Goal: Task Accomplishment & Management: Complete application form

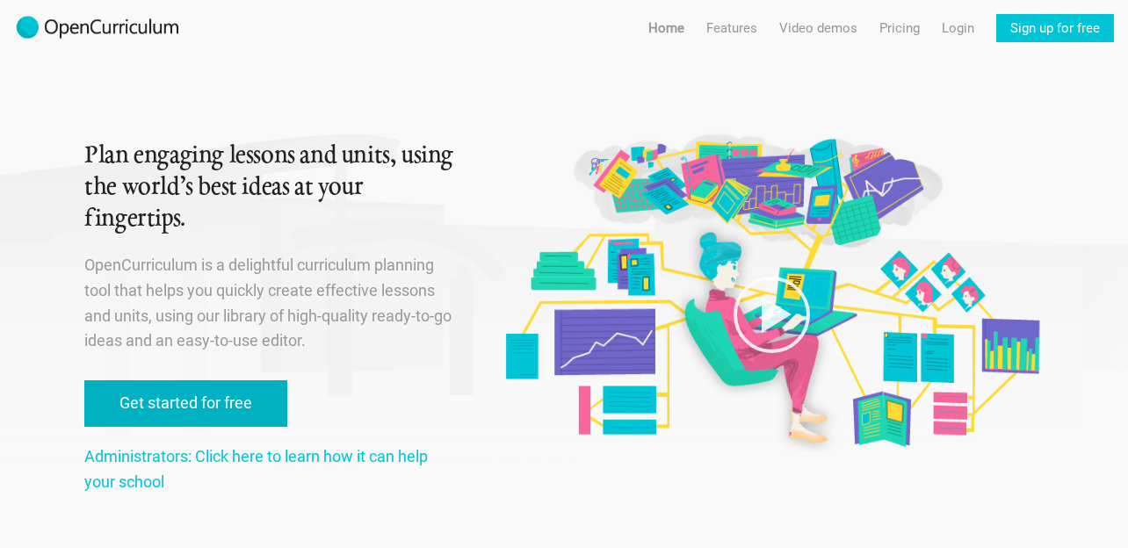
click at [266, 409] on link "Get started for free" at bounding box center [185, 404] width 203 height 47
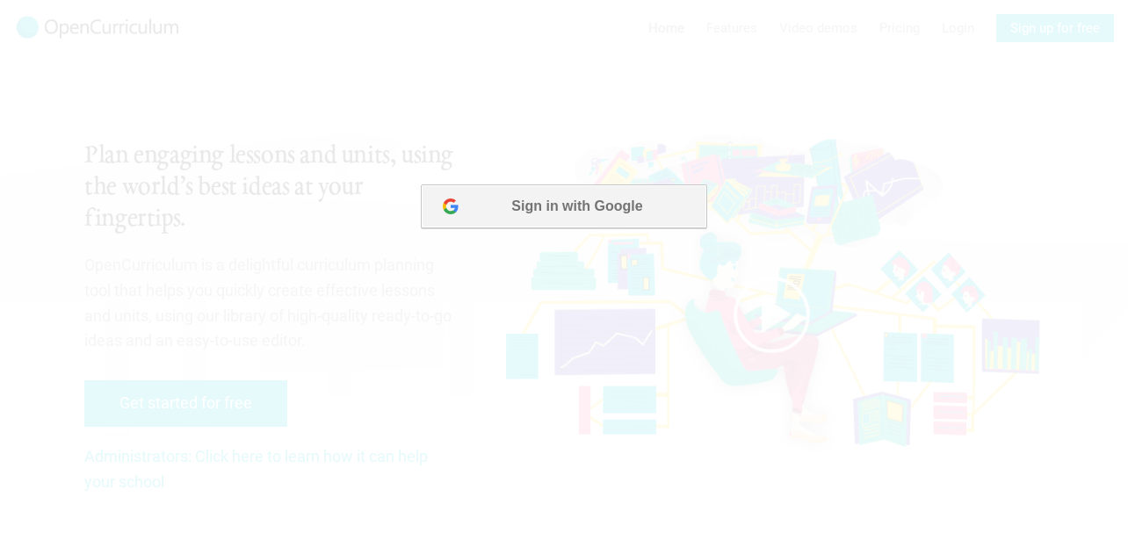
click at [617, 202] on button "Sign in with Google" at bounding box center [564, 207] width 286 height 44
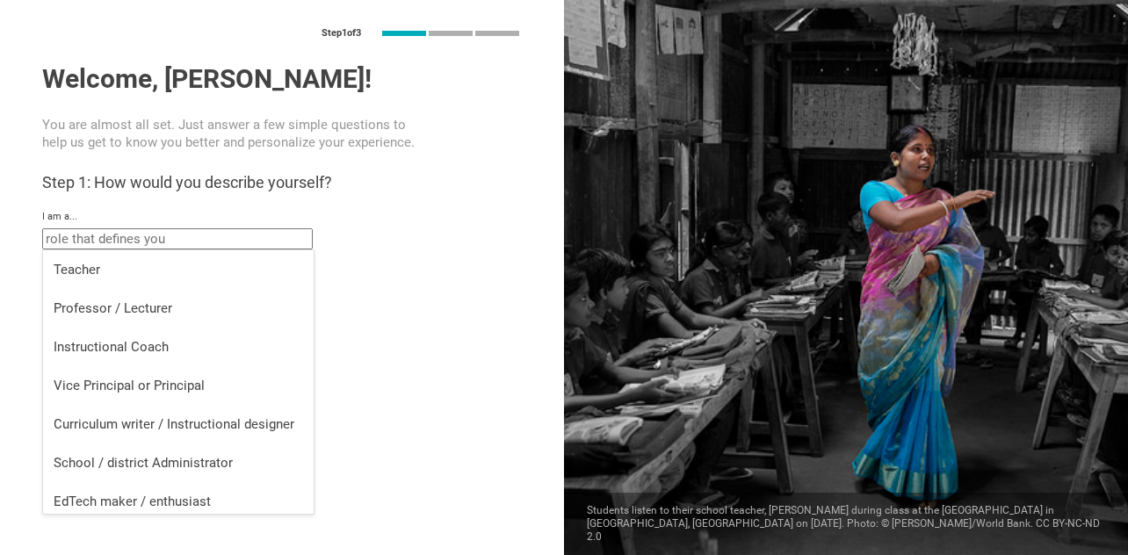
click at [203, 246] on input "text" at bounding box center [177, 238] width 271 height 21
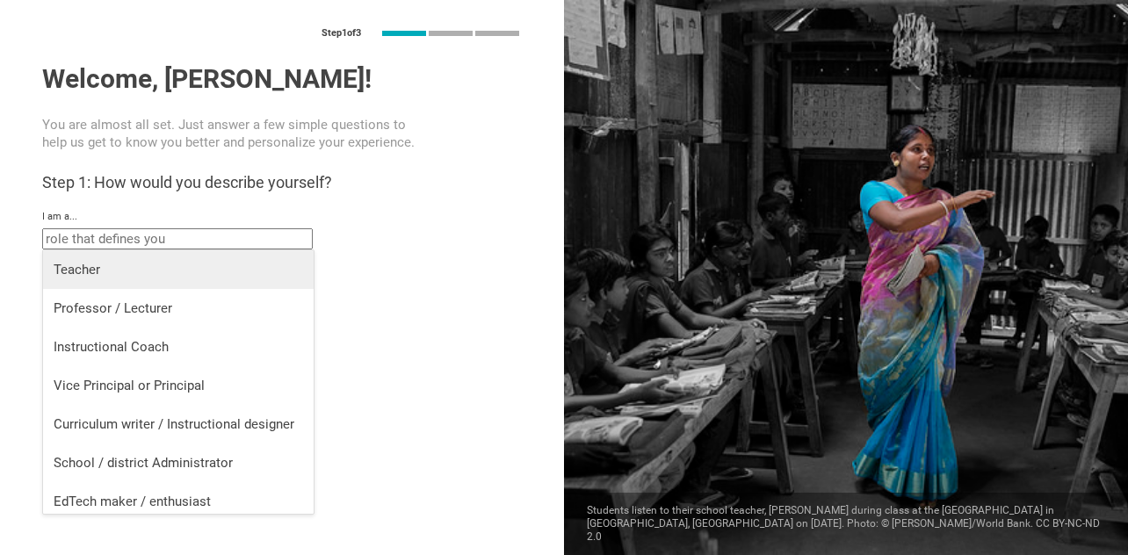
click at [183, 267] on div "Teacher" at bounding box center [179, 270] width 250 height 18
type input "Teacher"
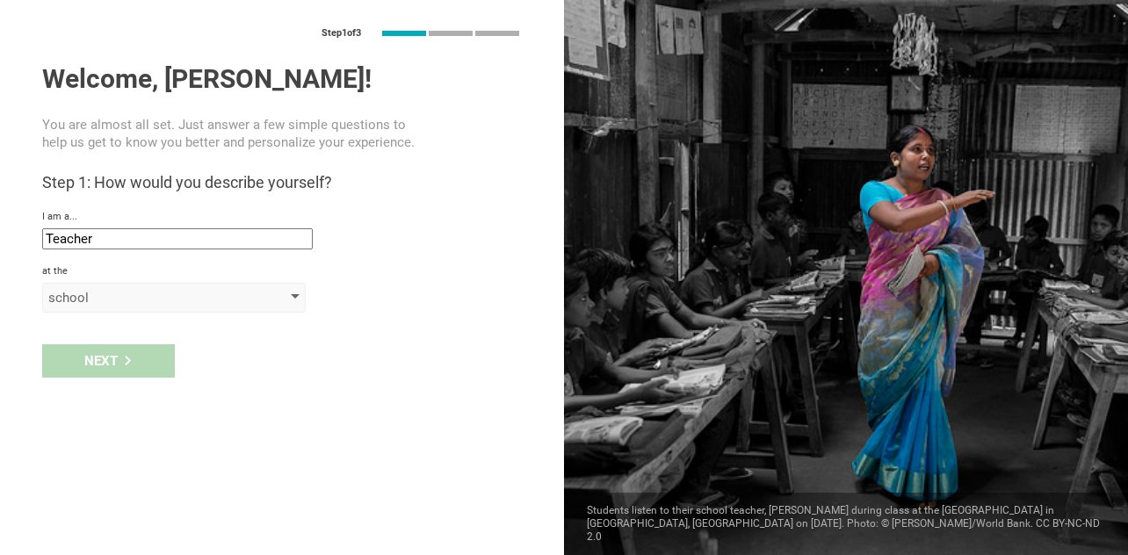
click at [127, 290] on div "school" at bounding box center [148, 298] width 201 height 18
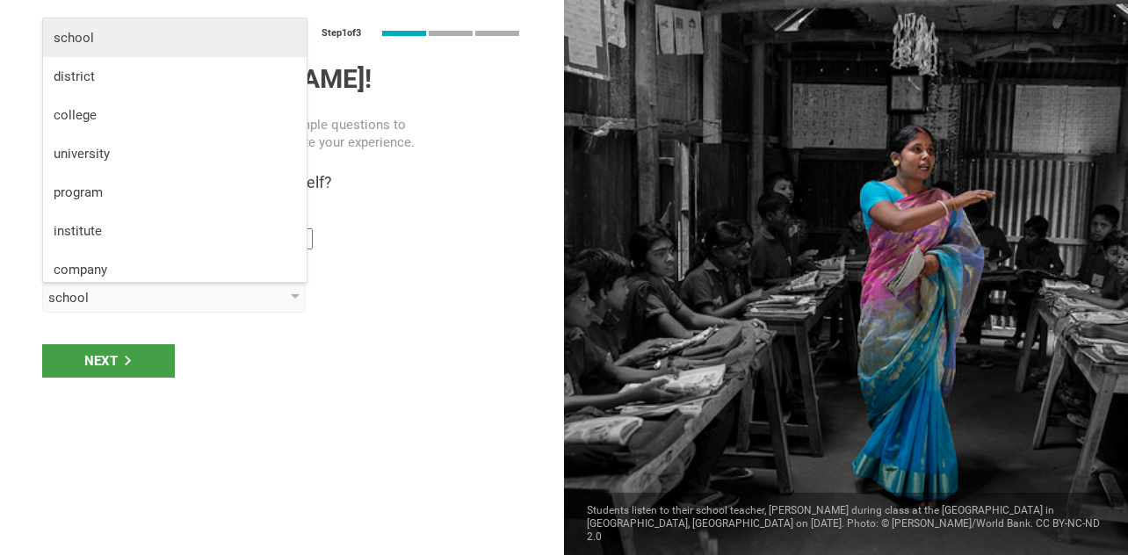
click at [149, 41] on div "school" at bounding box center [175, 38] width 243 height 18
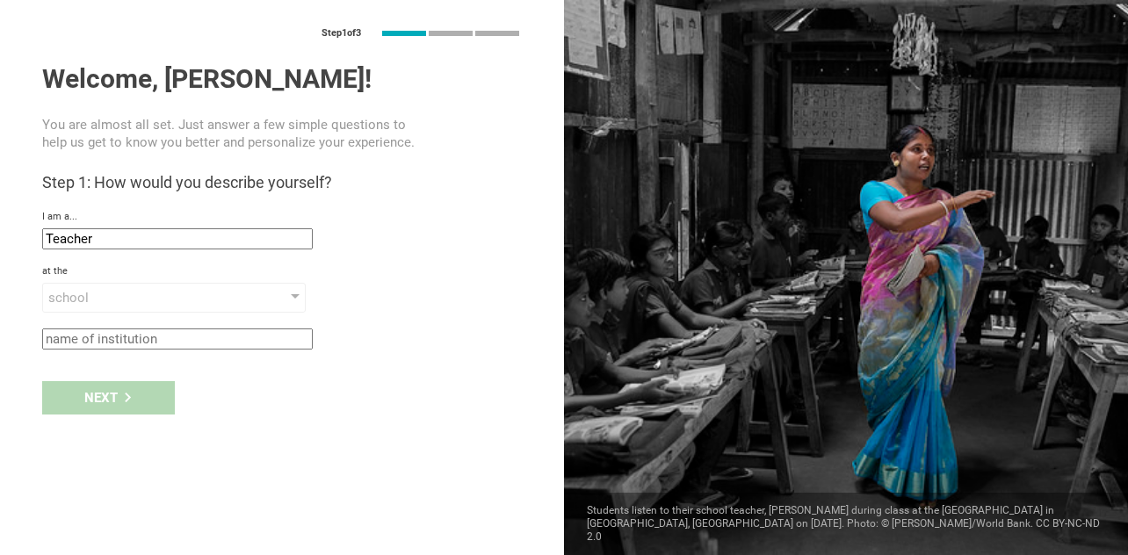
click at [121, 342] on input "text" at bounding box center [177, 339] width 271 height 21
type input "nishimachi international school"
click at [111, 400] on div "Next" at bounding box center [108, 397] width 133 height 33
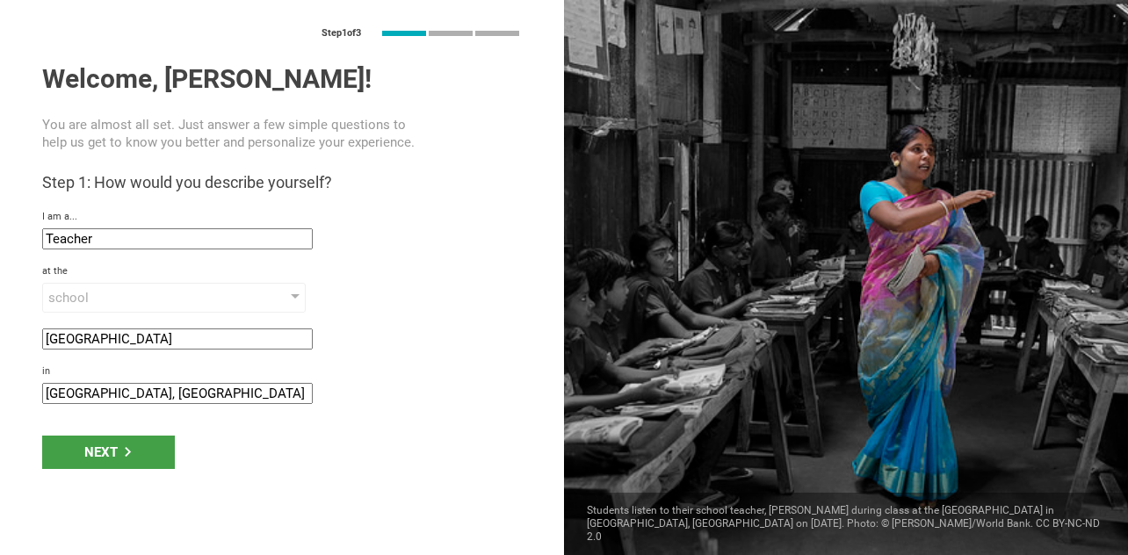
click at [86, 398] on input "Chiba, Japan" at bounding box center [177, 393] width 271 height 21
drag, startPoint x: 78, startPoint y: 395, endPoint x: 11, endPoint y: 395, distance: 66.8
click at [11, 395] on div "Step 1 of 3 Welcome, Roland! You are almost all set. Just answer a few simple q…" at bounding box center [282, 277] width 564 height 555
type input "Tokyo, Japan"
click at [86, 459] on div "Next" at bounding box center [108, 452] width 133 height 33
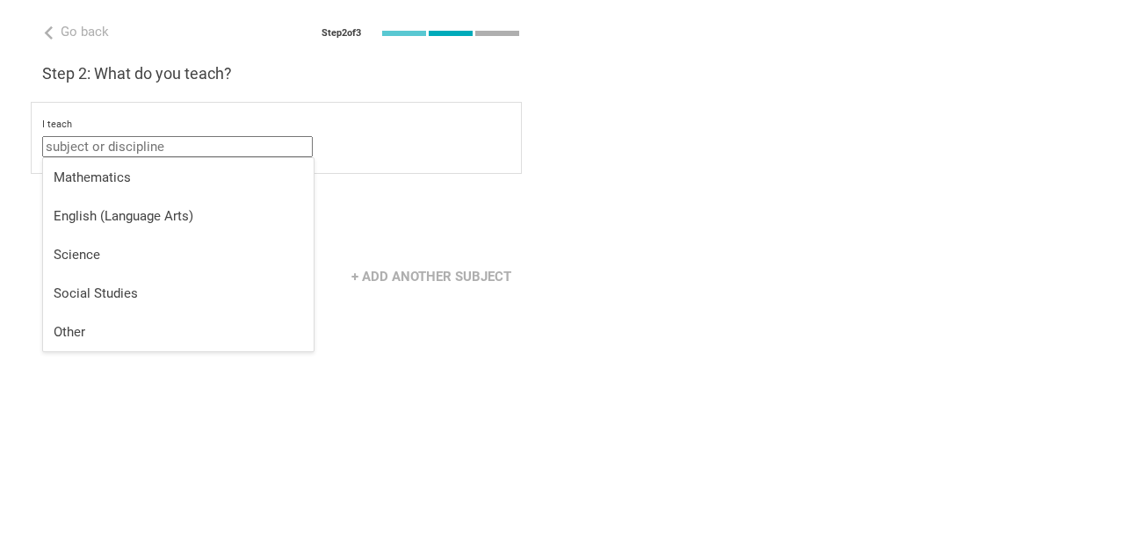
click at [171, 149] on input "text" at bounding box center [177, 146] width 271 height 21
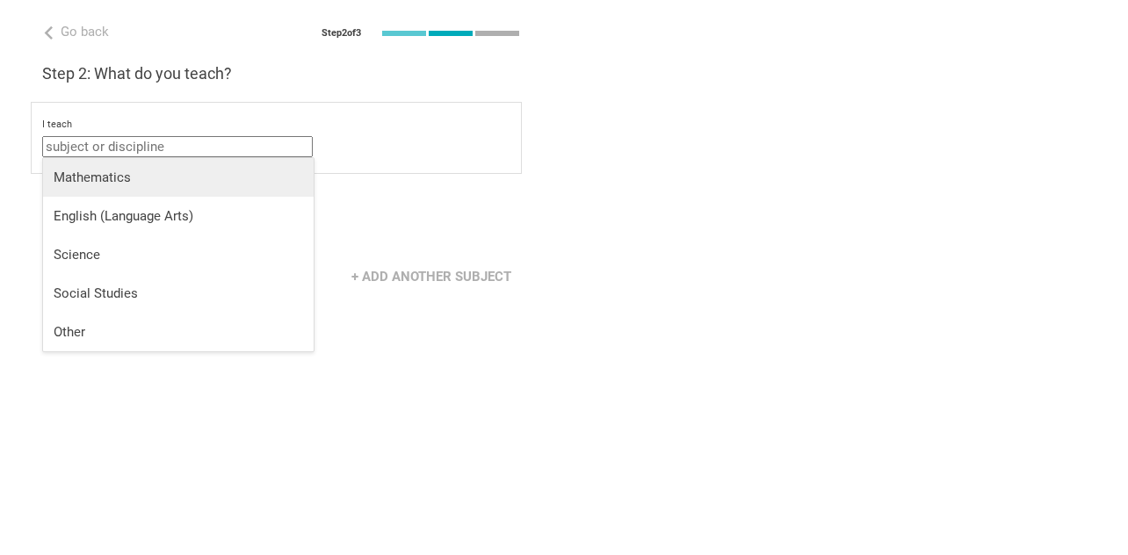
click at [151, 170] on div "Mathematics" at bounding box center [179, 178] width 250 height 18
type input "Mathematics"
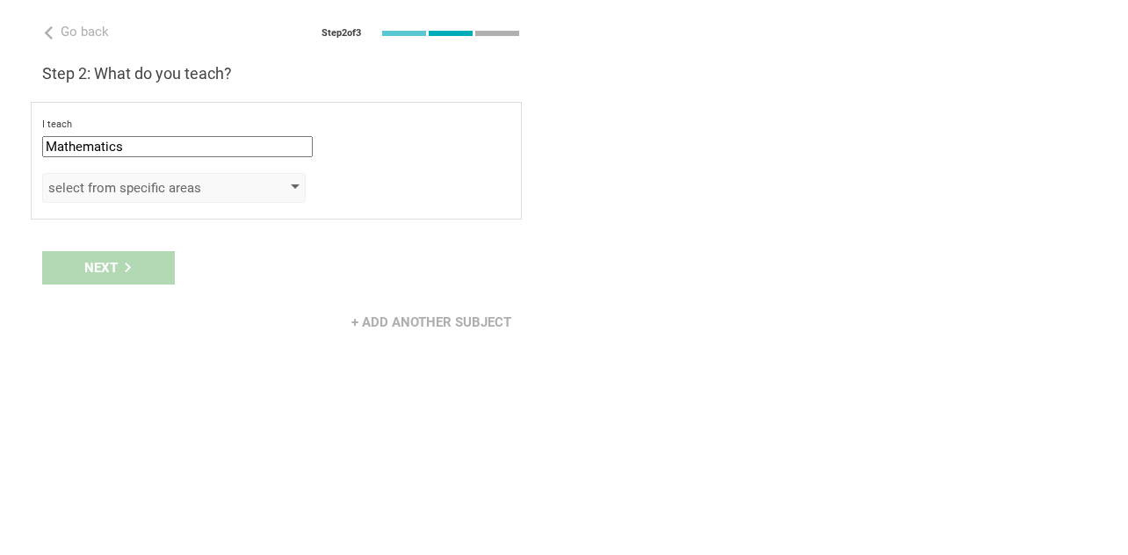
click at [160, 175] on div "select from specific areas" at bounding box center [174, 188] width 264 height 30
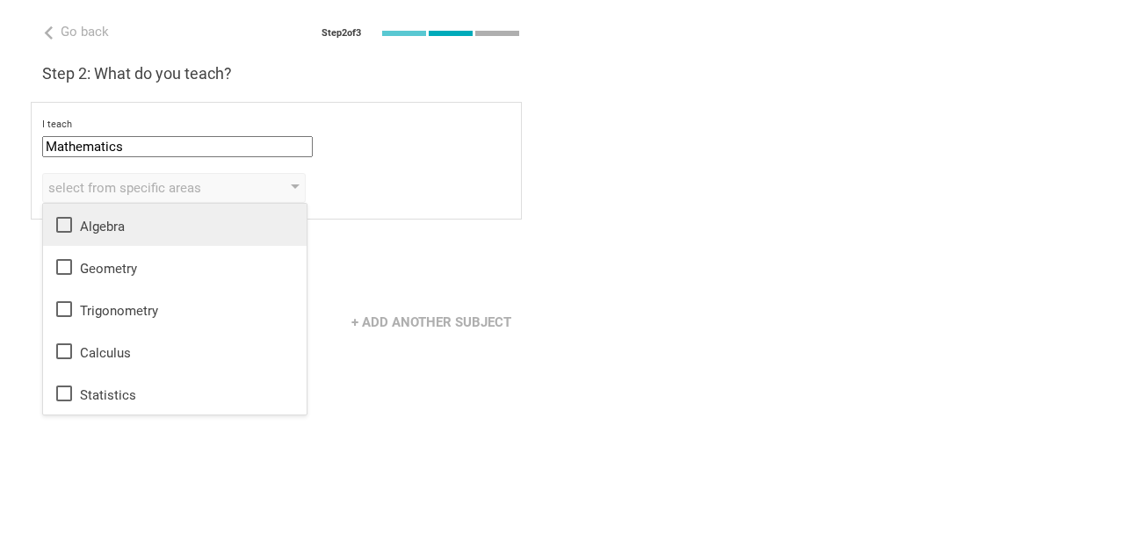
click at [62, 226] on icon at bounding box center [64, 224] width 21 height 21
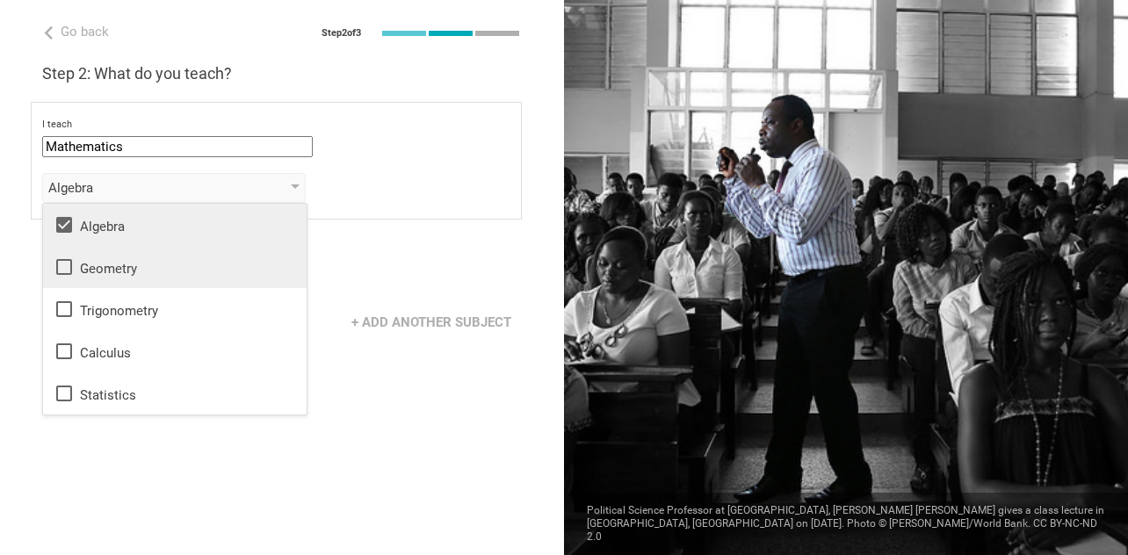
click at [62, 269] on icon at bounding box center [64, 267] width 21 height 21
click at [338, 388] on div "Go back Step 2 of 3 Welcome, Roland! You are almost all set. Just answer a few …" at bounding box center [282, 277] width 564 height 555
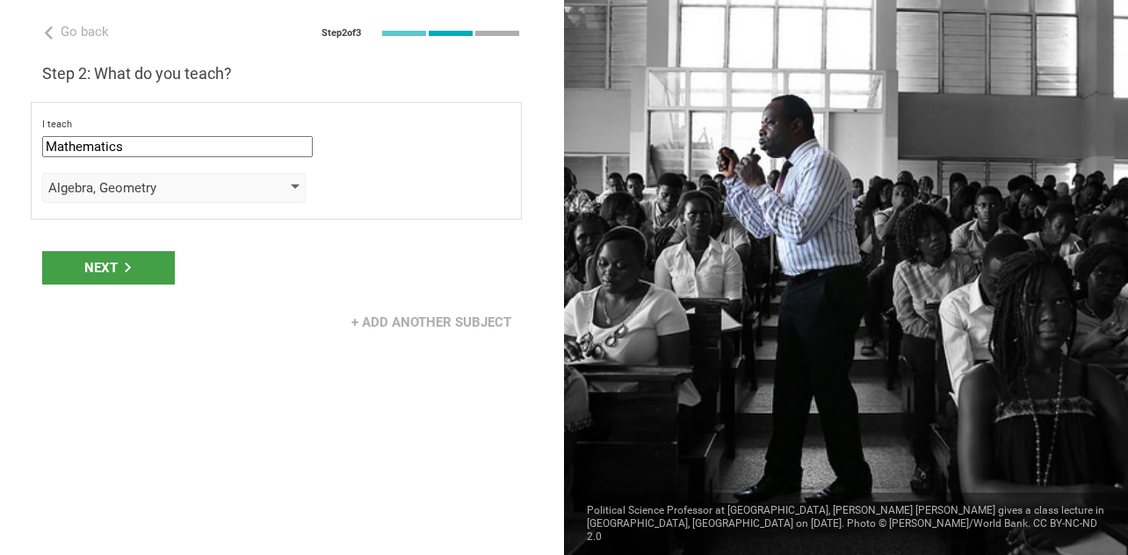
click at [222, 181] on div "Algebra, Geometry" at bounding box center [148, 188] width 201 height 18
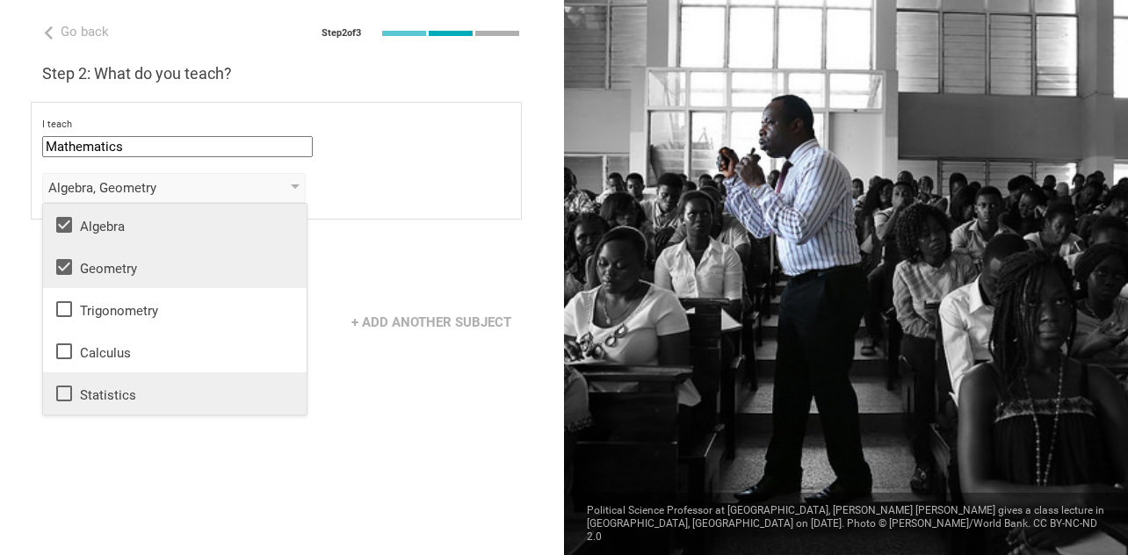
click at [70, 385] on icon at bounding box center [64, 393] width 21 height 21
click at [353, 420] on div "Go back Step 2 of 3 Welcome, Roland! You are almost all set. Just answer a few …" at bounding box center [282, 277] width 564 height 555
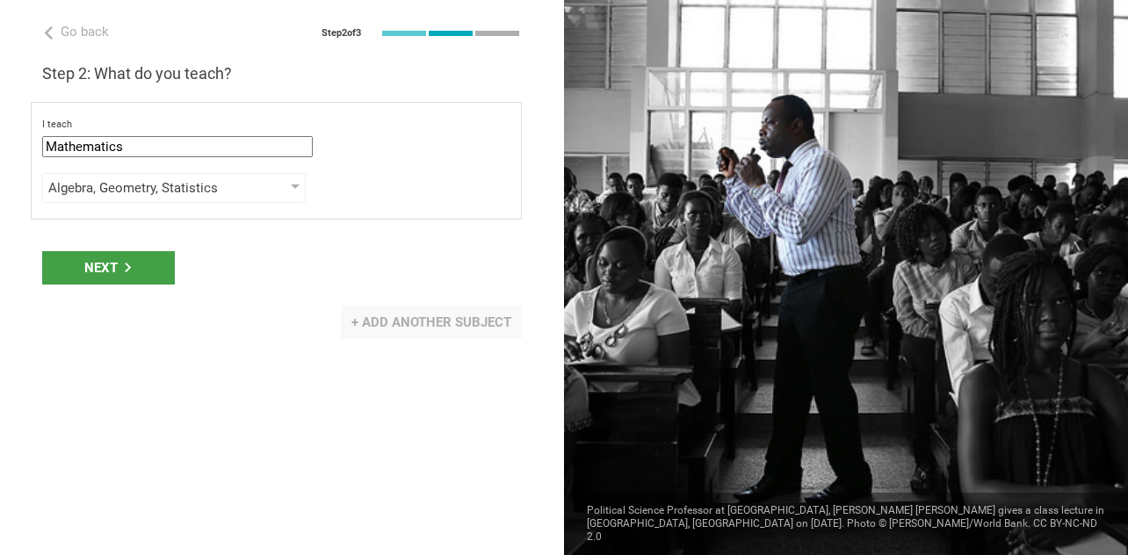
click at [392, 323] on div "+ Add another subject" at bounding box center [431, 322] width 181 height 33
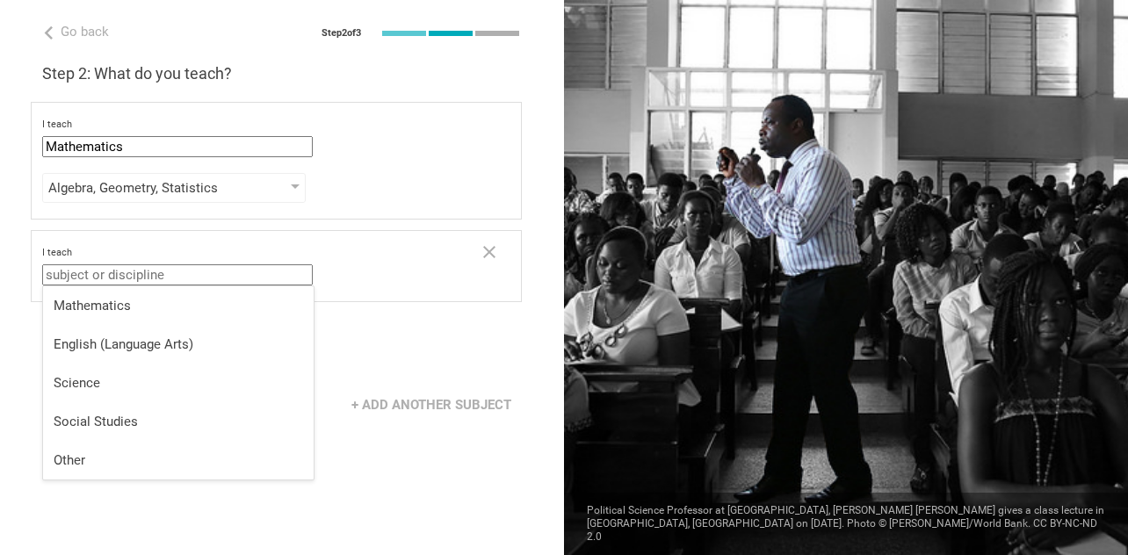
click at [257, 276] on input "text" at bounding box center [177, 275] width 271 height 21
click at [484, 249] on icon at bounding box center [489, 252] width 21 height 21
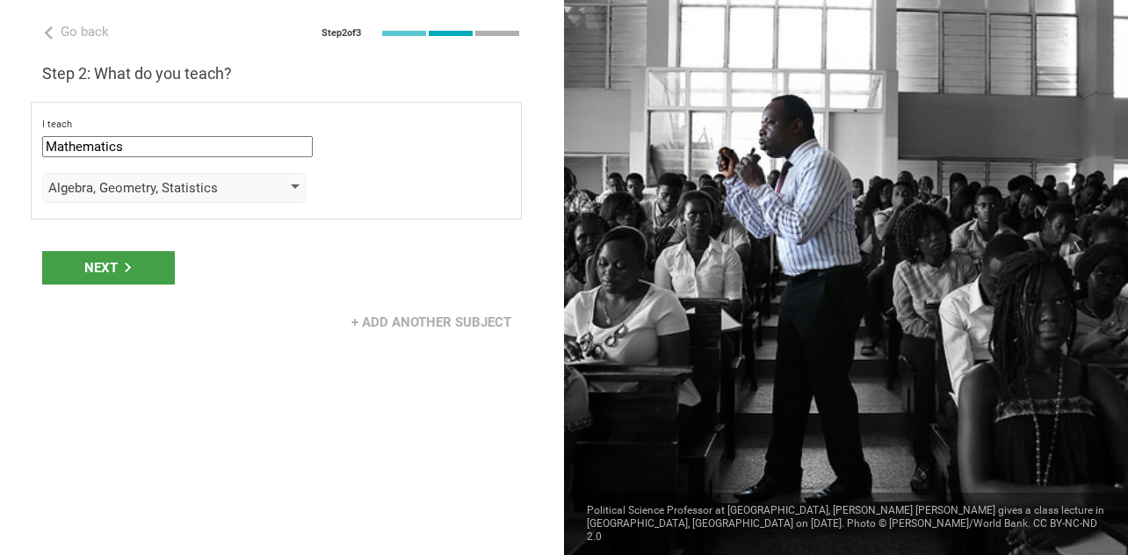
click at [262, 188] on div "Algebra, Geometry, Statistics" at bounding box center [174, 188] width 264 height 30
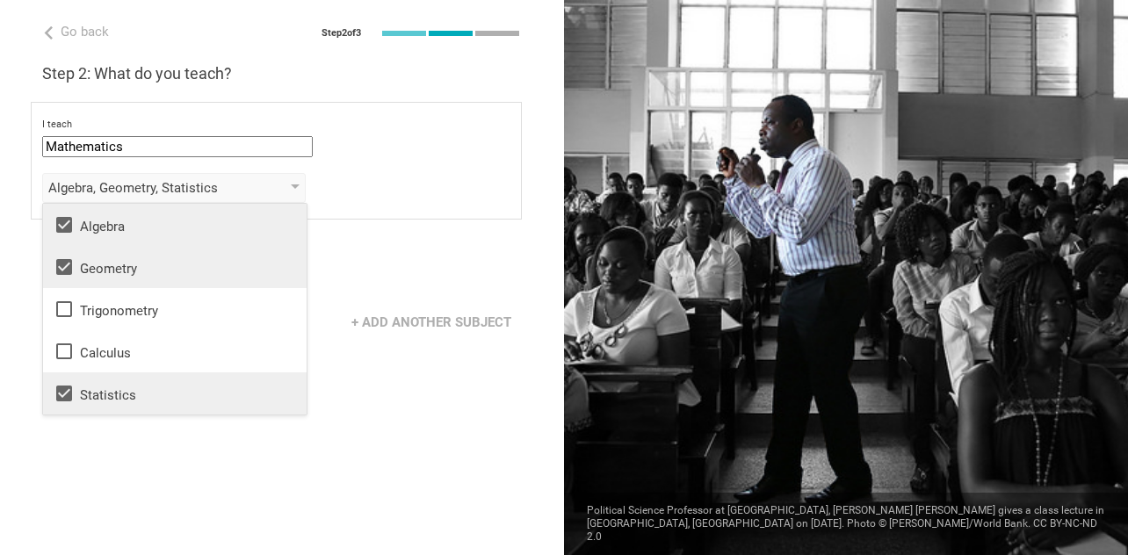
click at [362, 407] on div "Go back Step 2 of 3 Welcome, Roland! You are almost all set. Just answer a few …" at bounding box center [282, 277] width 564 height 555
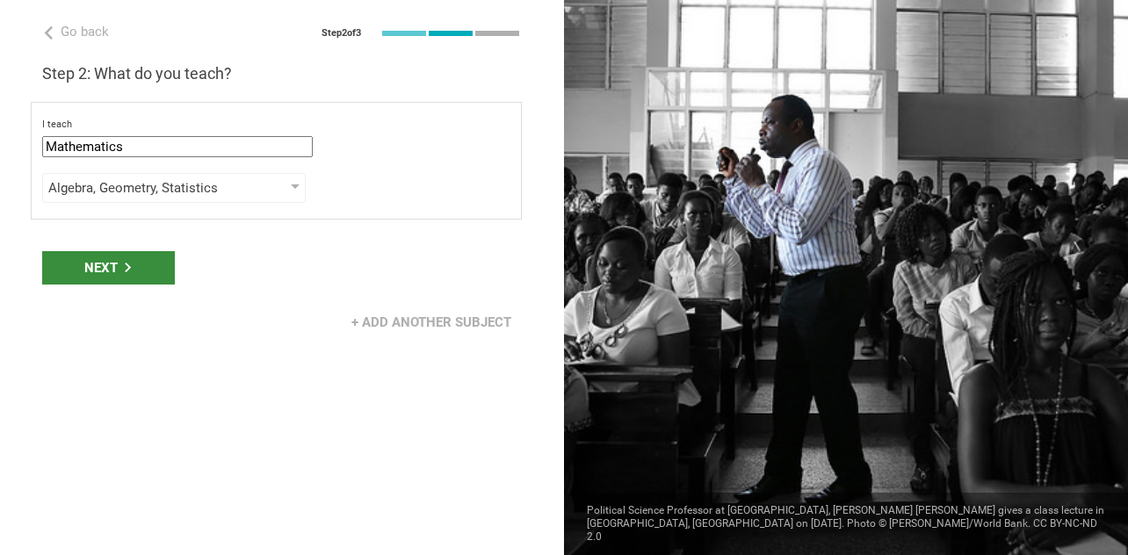
click at [137, 262] on div "Next" at bounding box center [108, 267] width 133 height 33
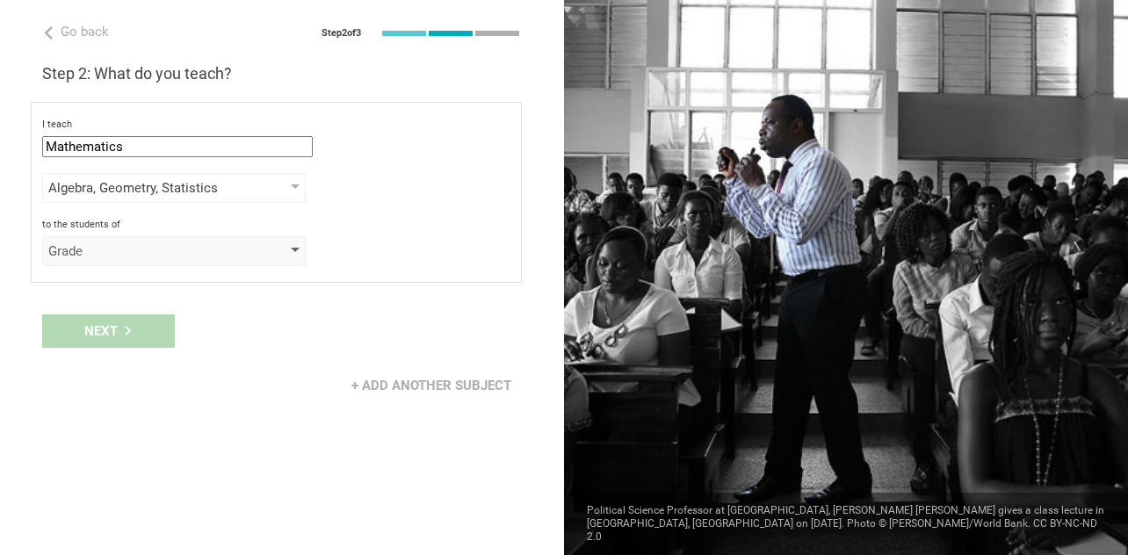
click at [144, 251] on div "Grade" at bounding box center [148, 252] width 201 height 18
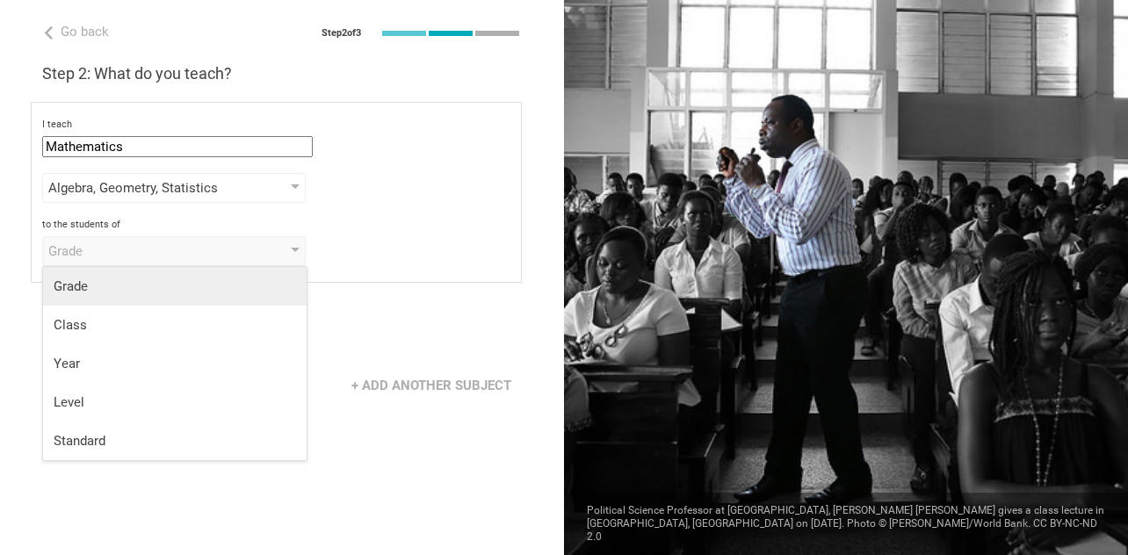
click at [133, 281] on div "Grade" at bounding box center [175, 287] width 243 height 18
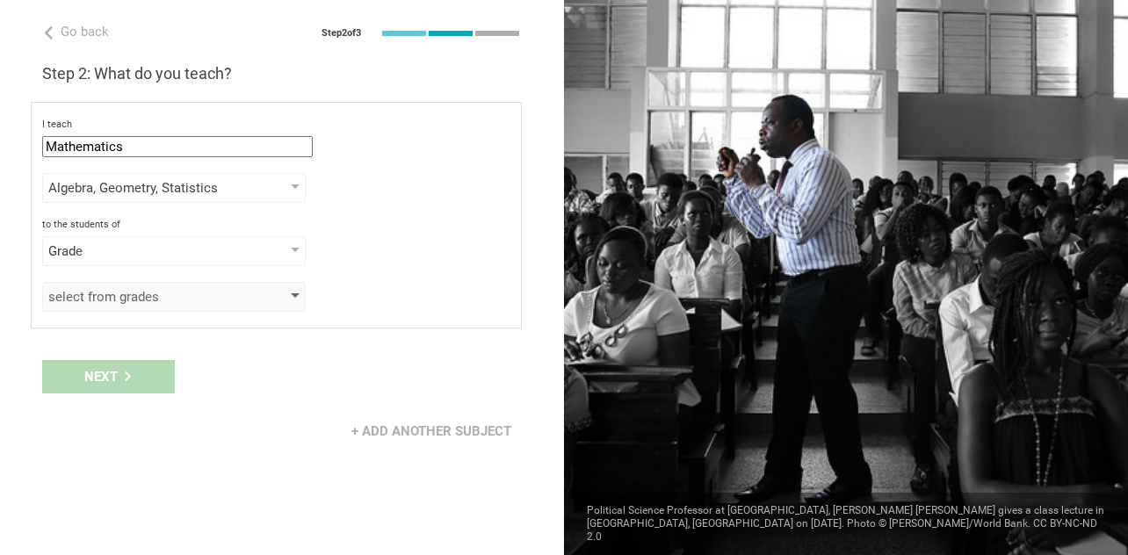
click at [135, 292] on div "select from grades" at bounding box center [148, 297] width 201 height 18
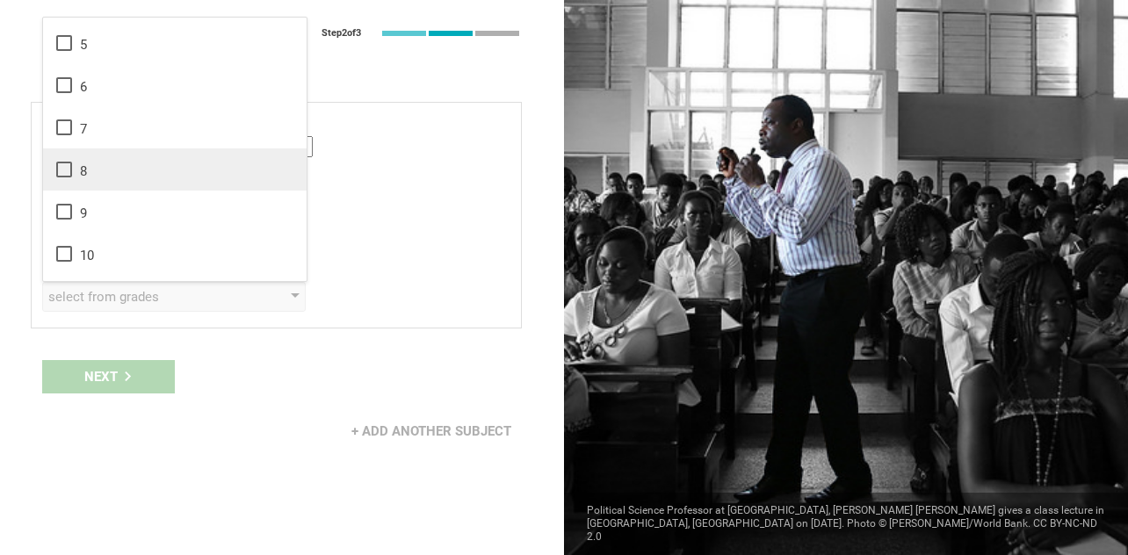
scroll to position [182, 0]
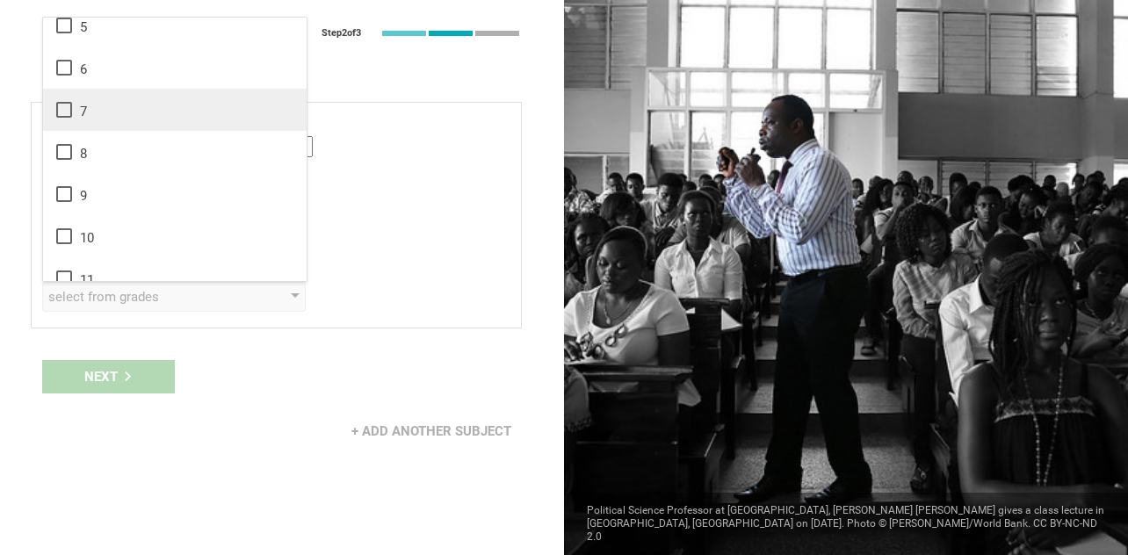
click at [63, 109] on icon at bounding box center [64, 109] width 21 height 21
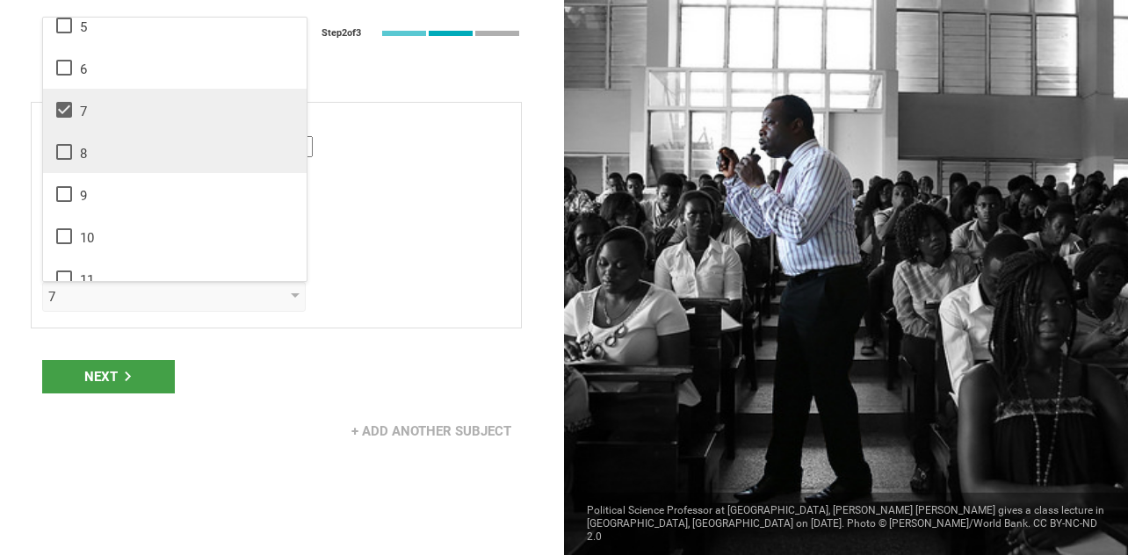
click at [63, 152] on icon at bounding box center [64, 151] width 21 height 21
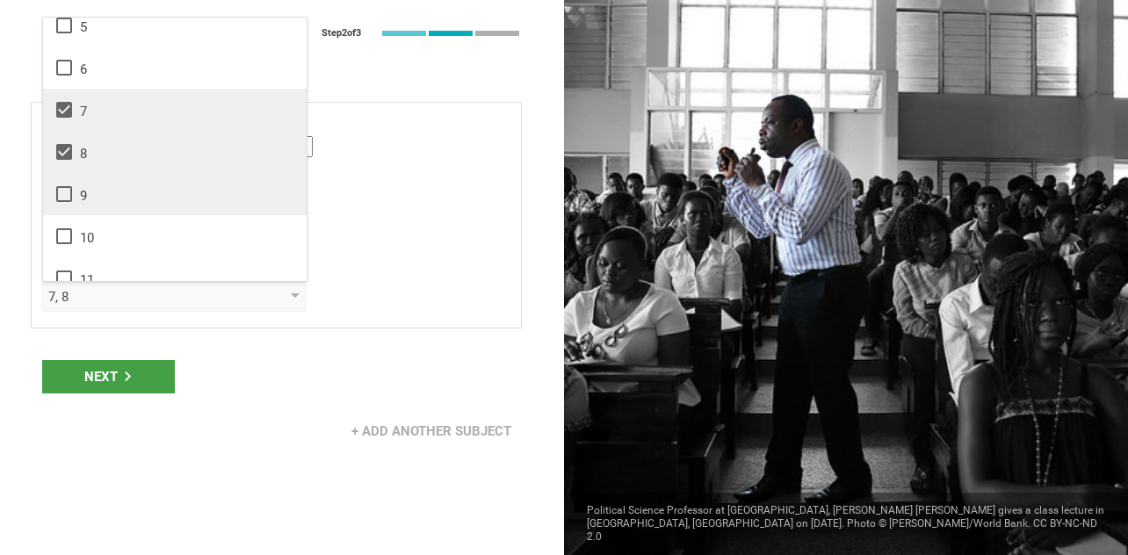
click at [63, 191] on icon at bounding box center [64, 194] width 21 height 21
click at [133, 377] on div "Next" at bounding box center [108, 376] width 133 height 33
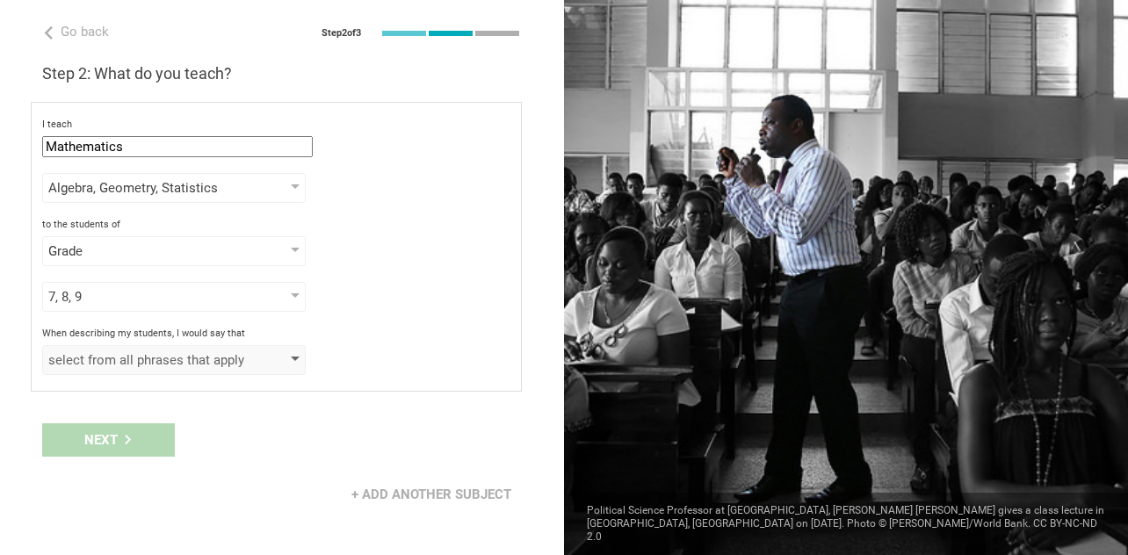
click at [138, 366] on div "select from all phrases that apply" at bounding box center [148, 361] width 201 height 18
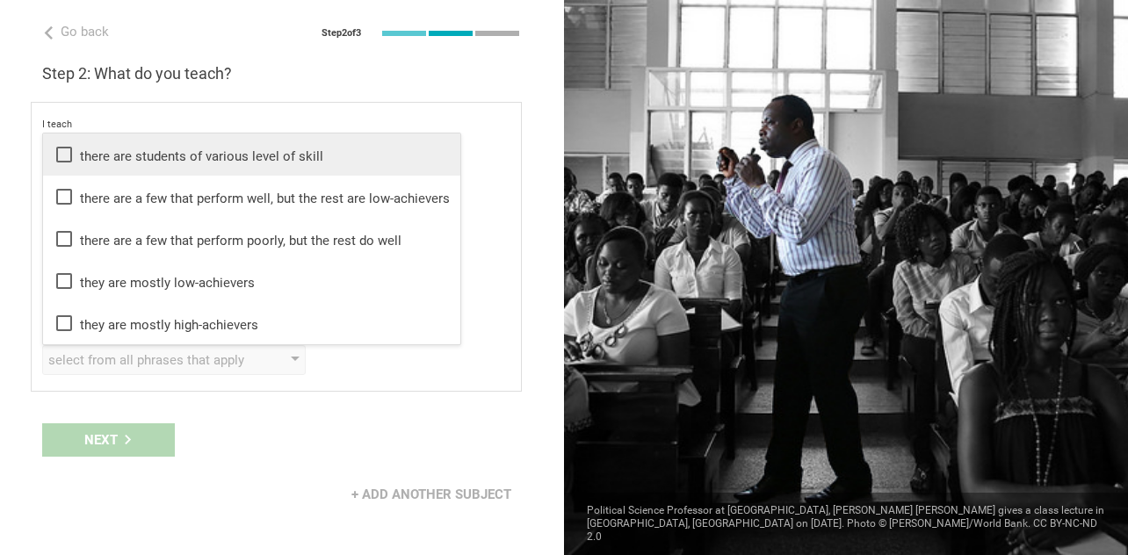
click at [134, 174] on li "there are students of various level of skill" at bounding box center [251, 155] width 417 height 42
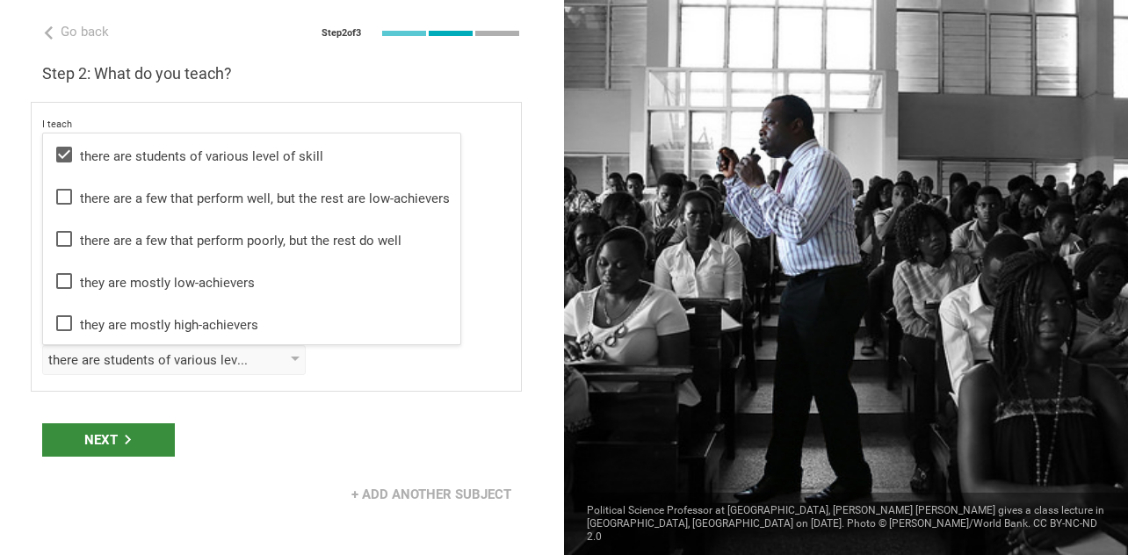
click at [133, 435] on div "Next" at bounding box center [108, 440] width 133 height 33
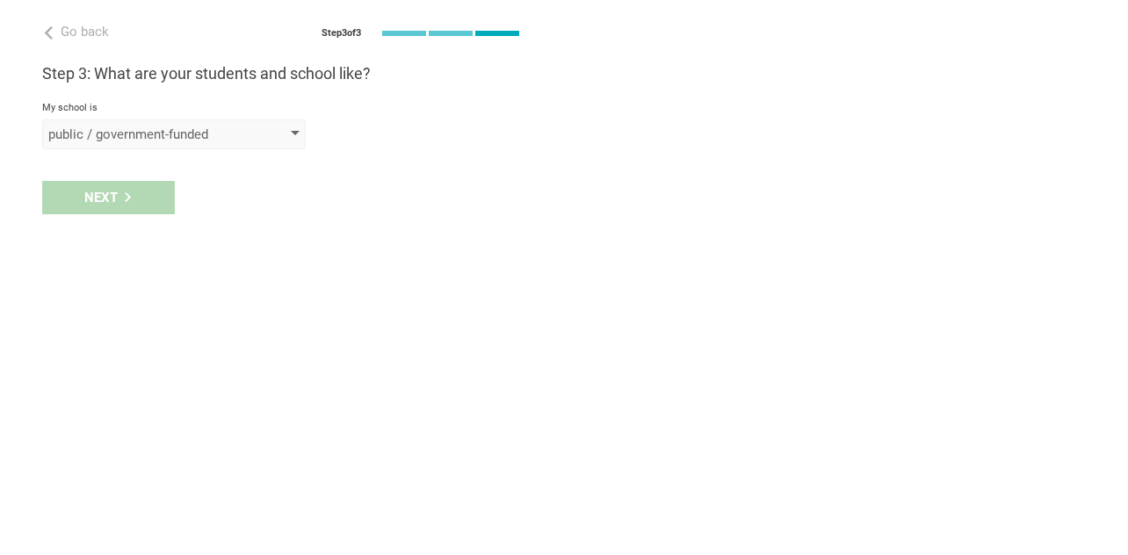
click at [198, 128] on div "public / government-funded" at bounding box center [148, 135] width 201 height 18
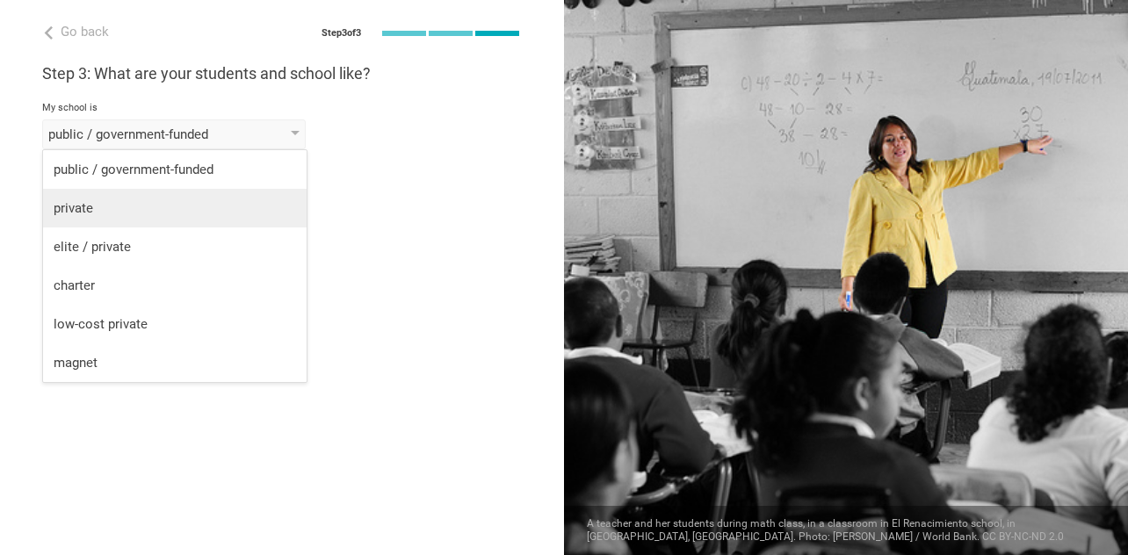
click at [160, 212] on div "private" at bounding box center [175, 208] width 243 height 18
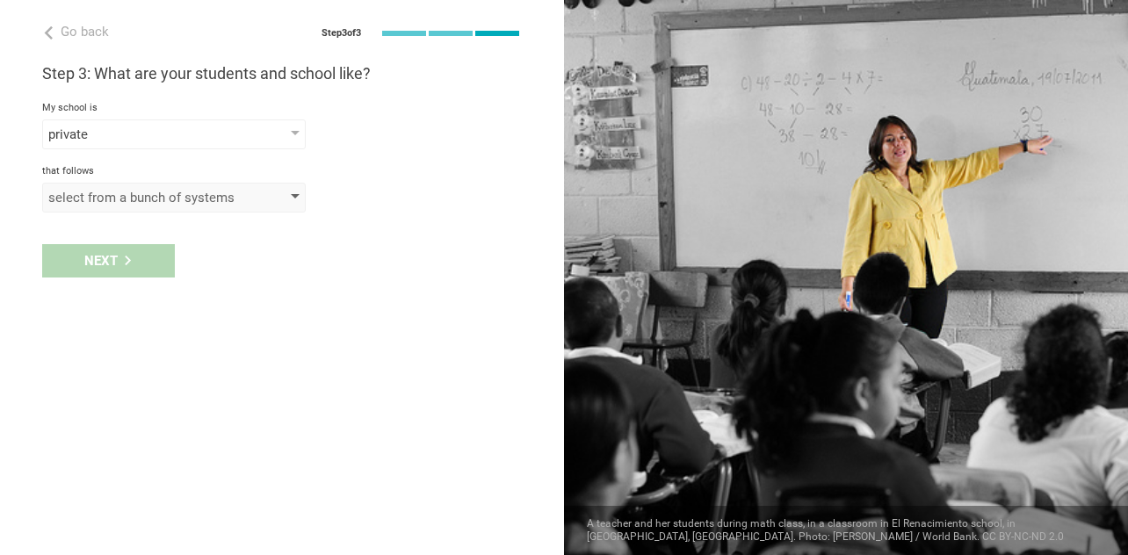
click at [141, 199] on div "select from a bunch of systems" at bounding box center [148, 198] width 201 height 18
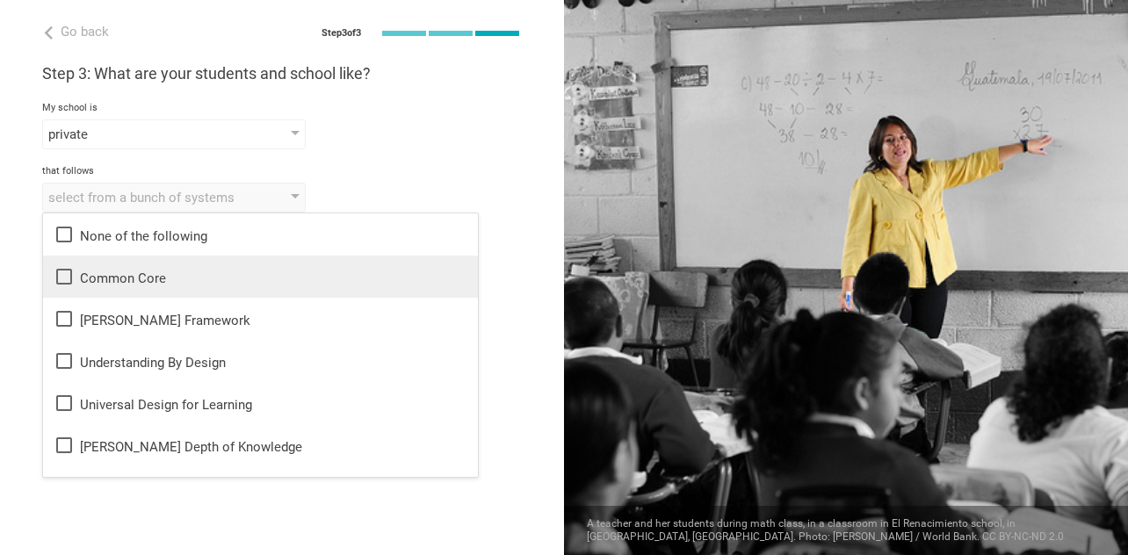
click at [126, 277] on div "Common Core" at bounding box center [261, 276] width 414 height 21
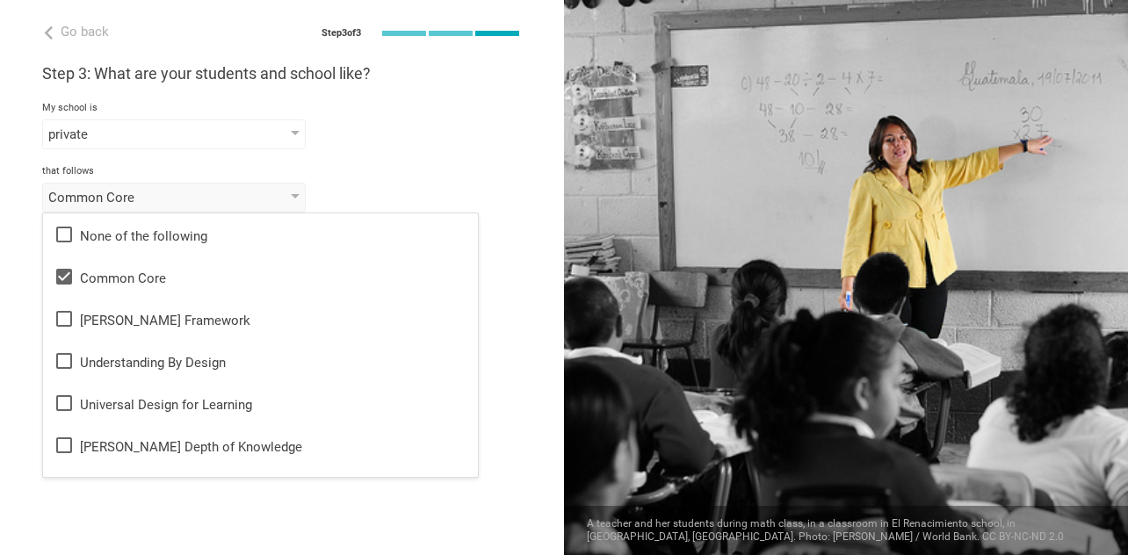
click at [5, 330] on div "Go back Step 3 of 3 Welcome, Roland! You are almost all set. Just answer a few …" at bounding box center [282, 277] width 564 height 555
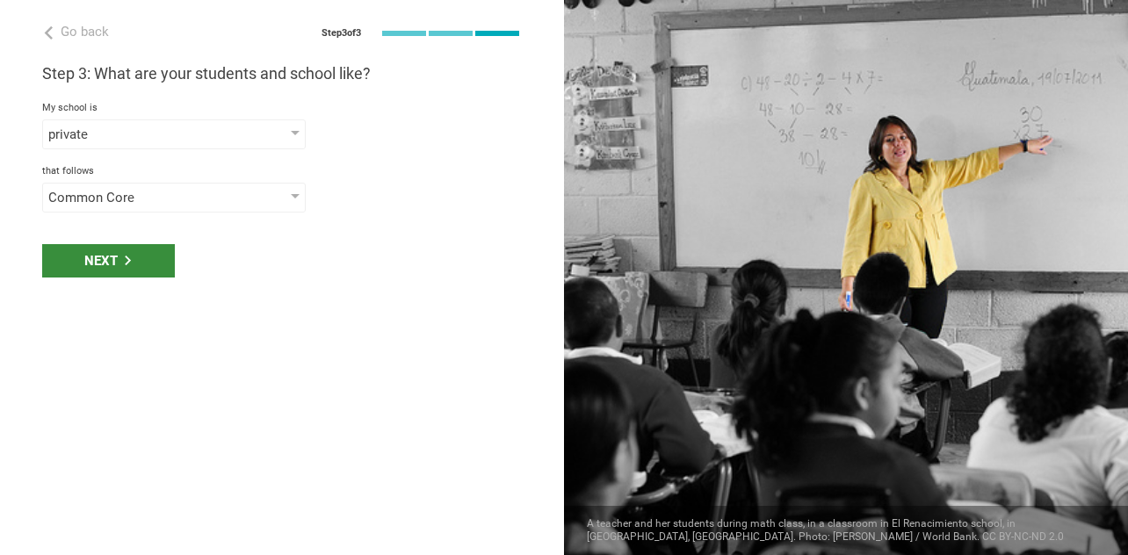
click at [91, 261] on div "Next" at bounding box center [108, 260] width 133 height 33
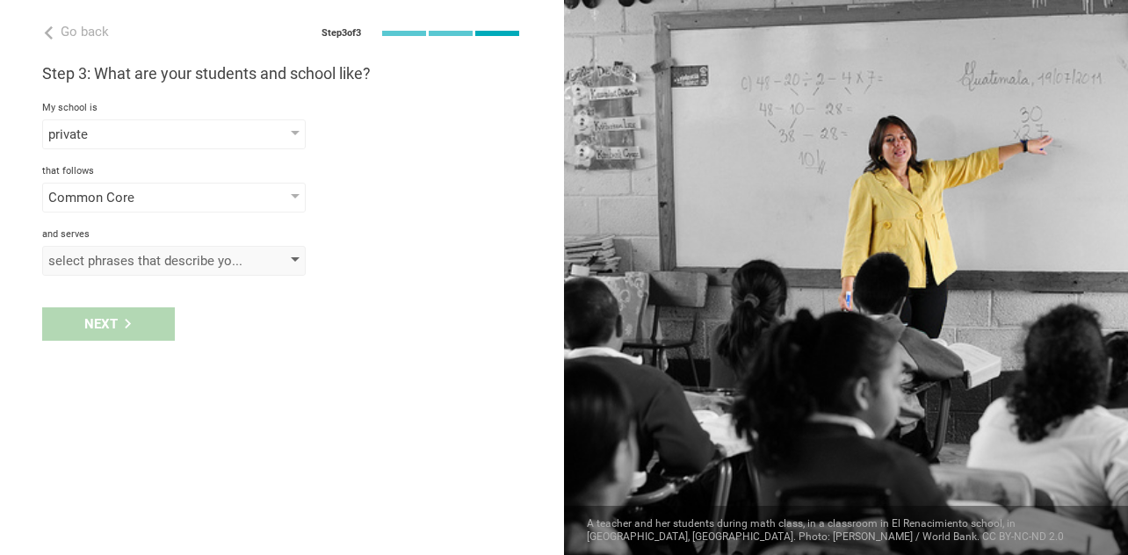
click at [89, 264] on div "select phrases that describe your student population" at bounding box center [148, 261] width 201 height 18
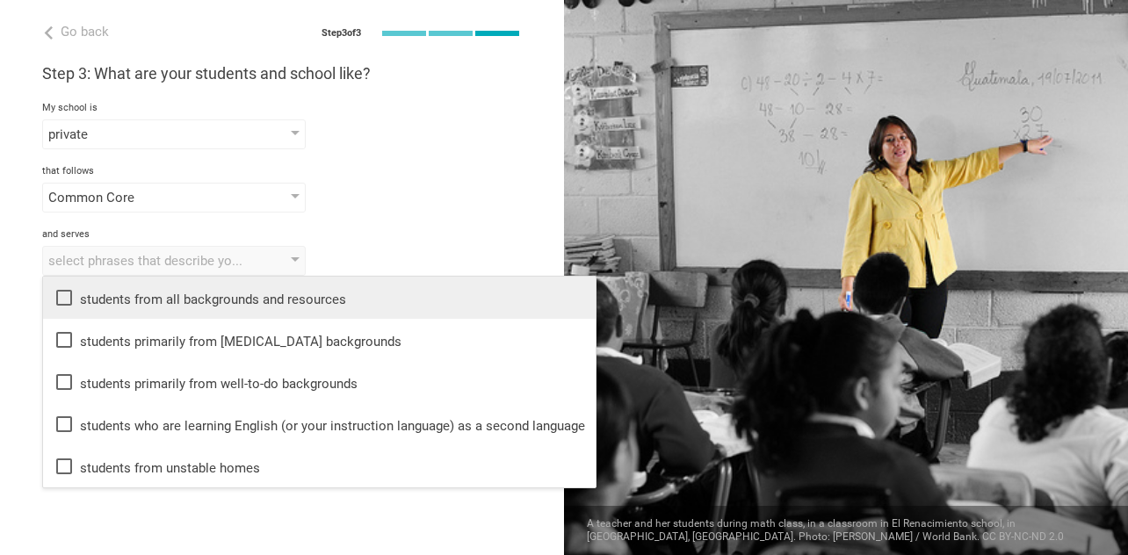
click at [70, 295] on icon at bounding box center [64, 298] width 16 height 16
click at [24, 330] on div "Done" at bounding box center [282, 324] width 564 height 54
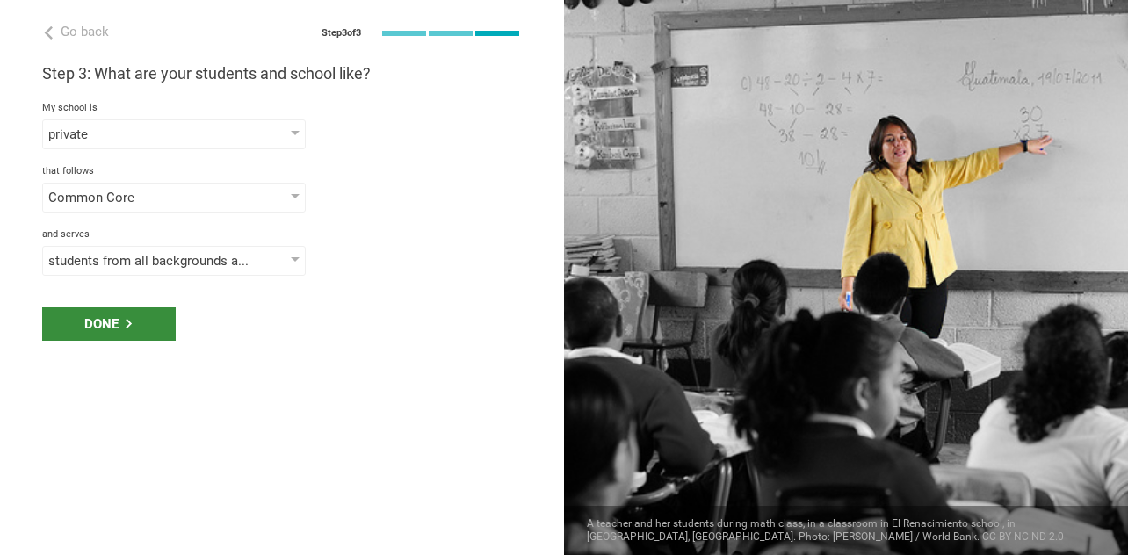
click at [72, 335] on div "Done" at bounding box center [109, 324] width 134 height 33
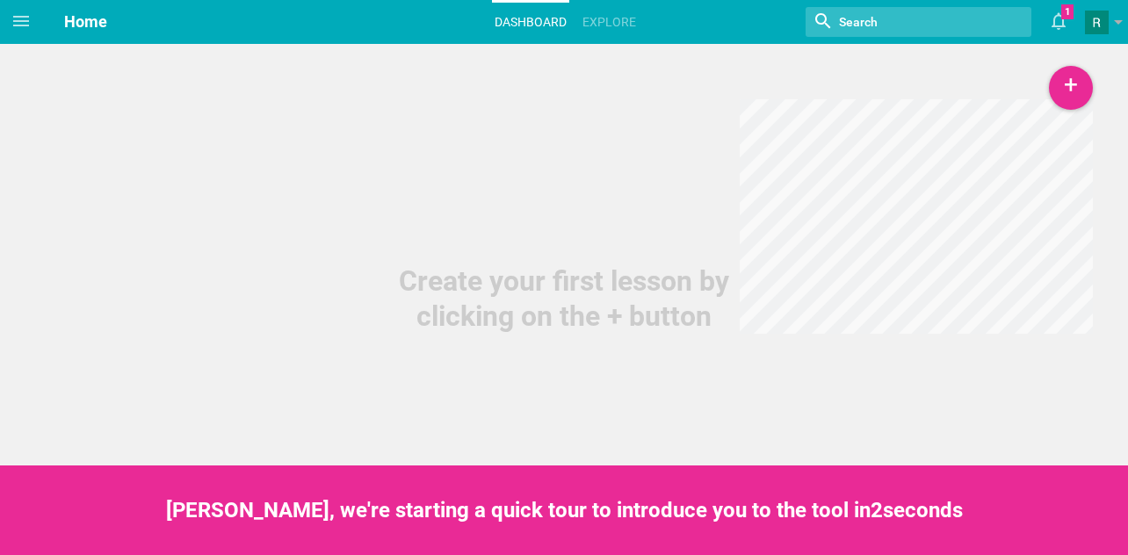
click at [78, 26] on span "Home" at bounding box center [85, 21] width 43 height 18
click at [12, 17] on icon at bounding box center [21, 21] width 21 height 21
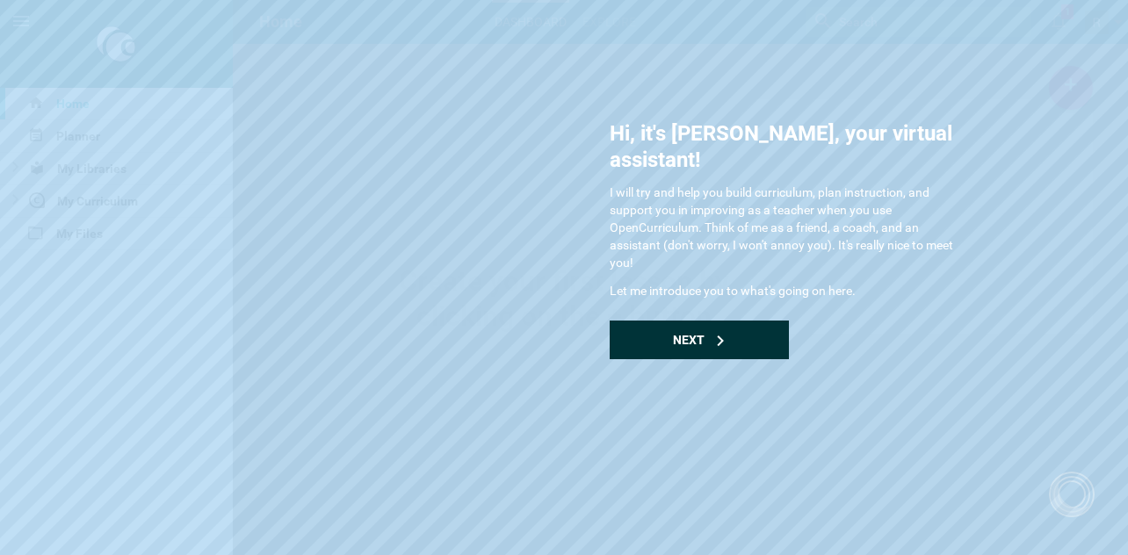
click at [679, 324] on div "Next" at bounding box center [699, 340] width 179 height 39
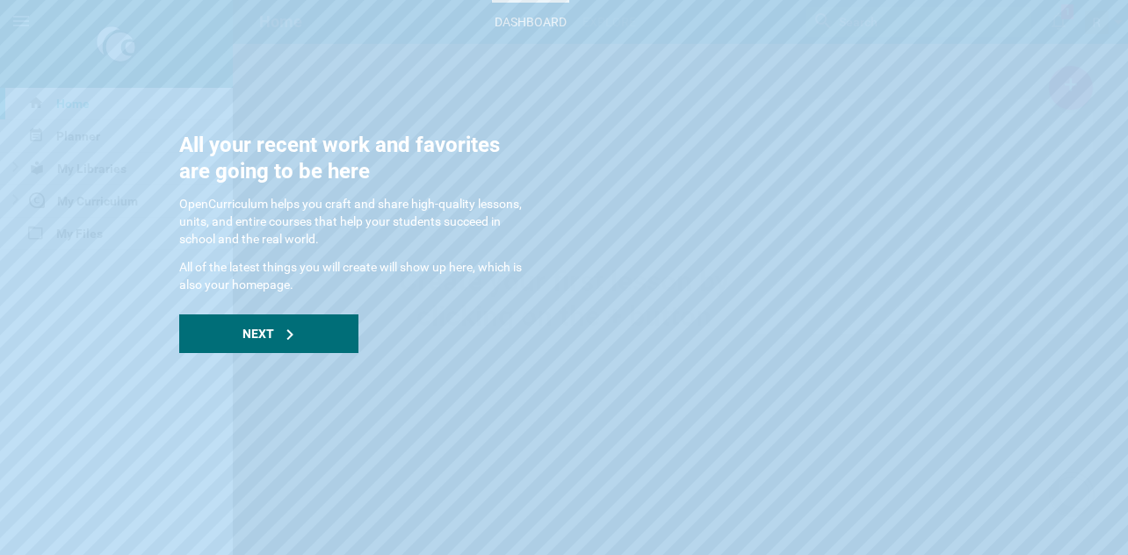
click at [308, 293] on p "All of the latest things you will create will show up here, which is also your …" at bounding box center [355, 275] width 352 height 35
click at [308, 315] on div "Next" at bounding box center [268, 334] width 179 height 39
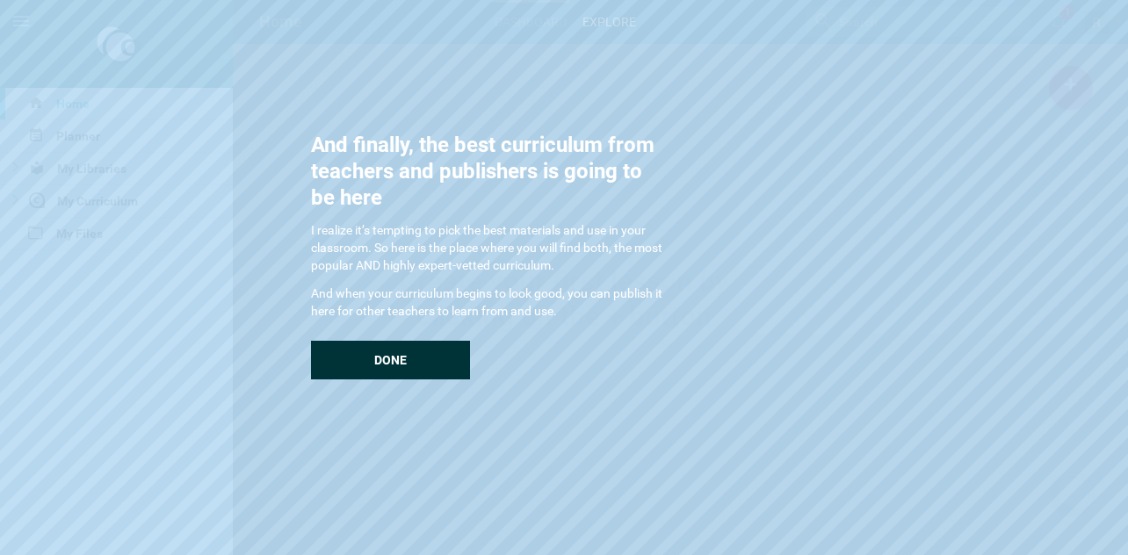
click at [348, 366] on div "Done" at bounding box center [390, 360] width 159 height 39
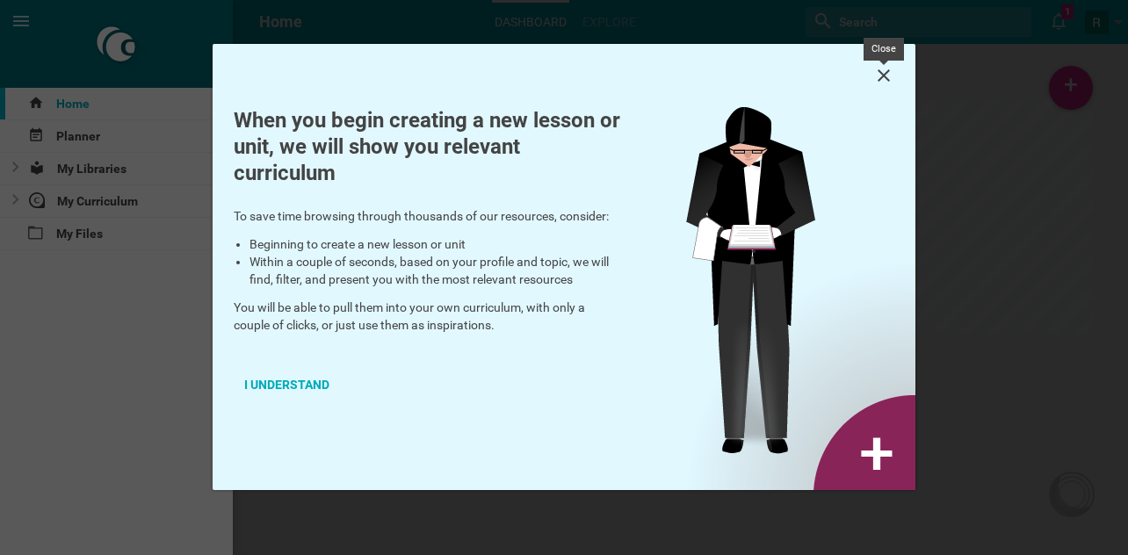
click at [887, 74] on icon at bounding box center [884, 75] width 21 height 21
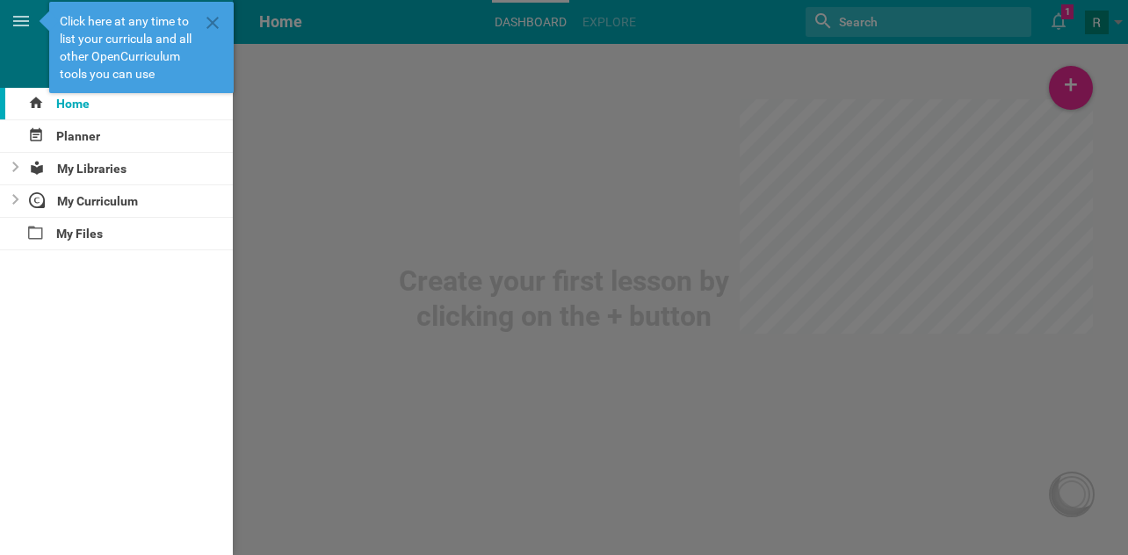
click at [852, 99] on div at bounding box center [564, 277] width 1128 height 555
